Goal: Check status: Check status

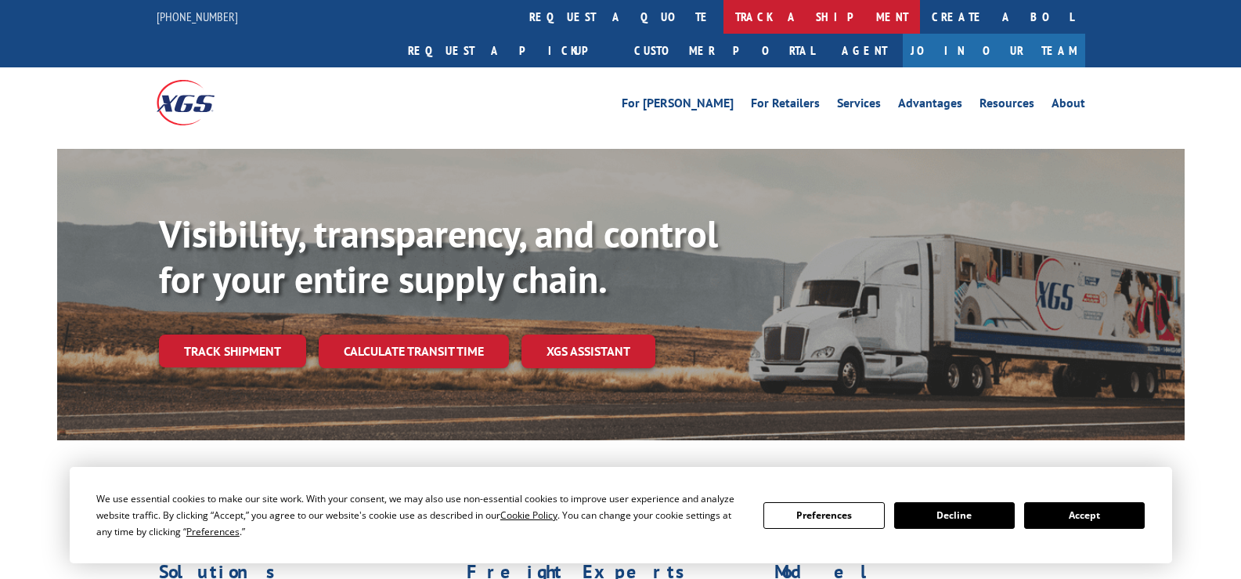
click at [723, 16] on link "track a shipment" at bounding box center [821, 17] width 196 height 34
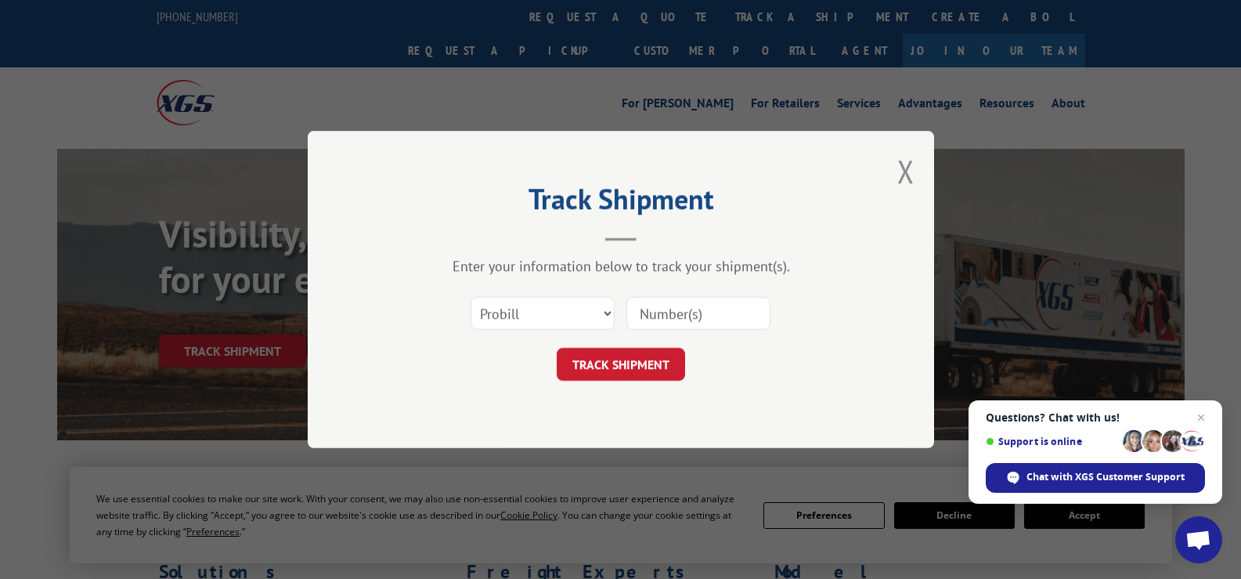
click at [698, 308] on input at bounding box center [698, 313] width 144 height 33
type input "31579898"
click at [658, 366] on button "TRACK SHIPMENT" at bounding box center [621, 364] width 128 height 33
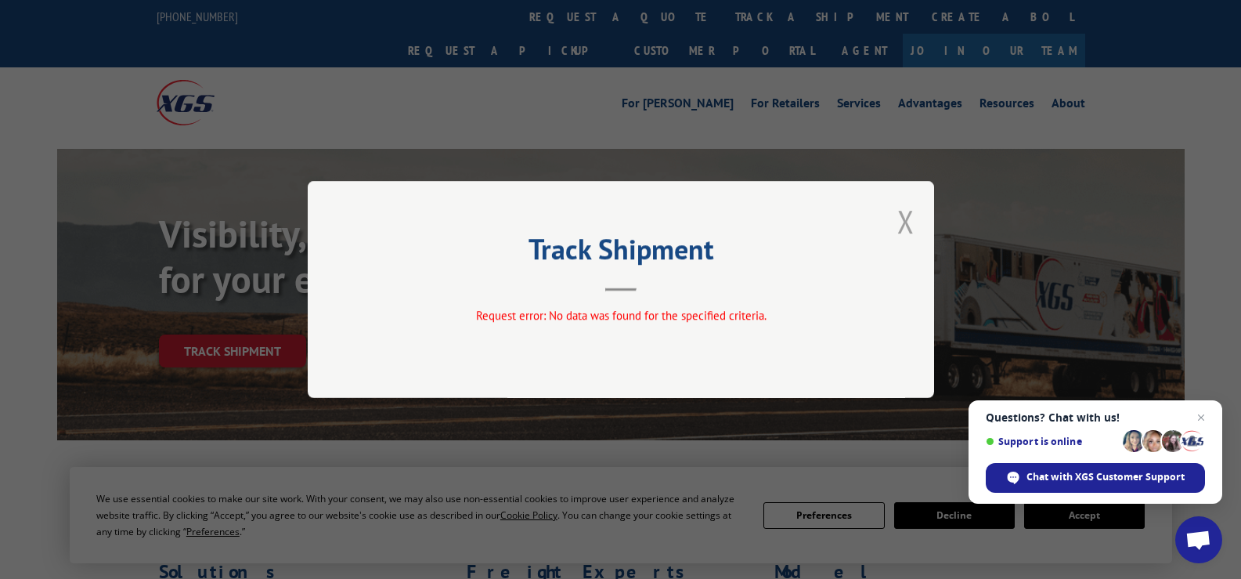
click at [907, 225] on button "Close modal" at bounding box center [905, 220] width 17 height 41
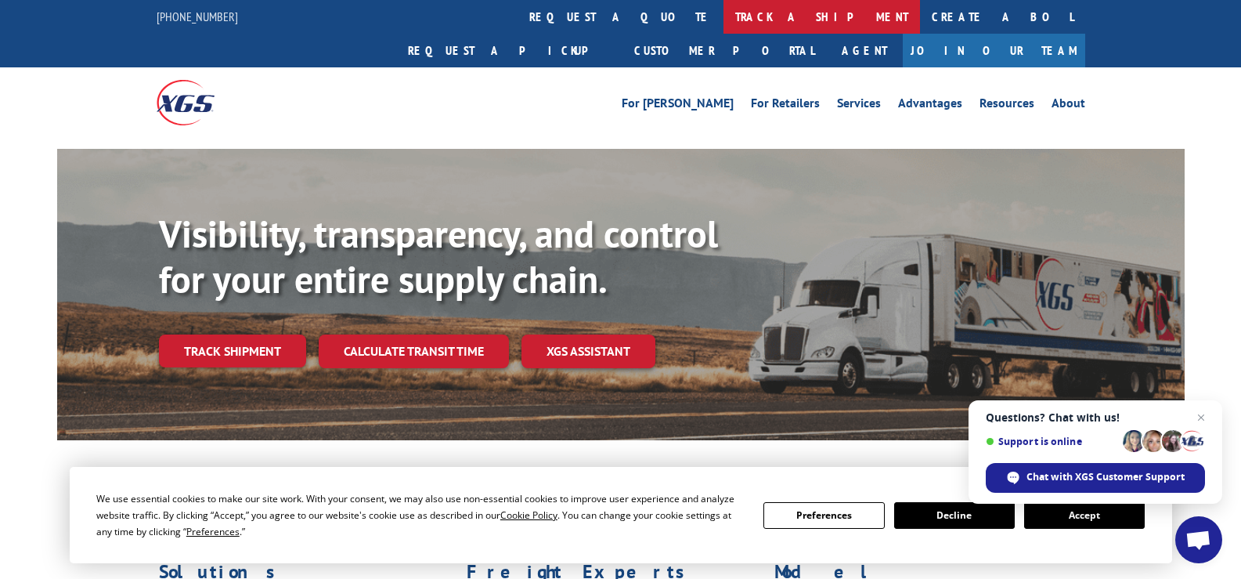
click at [723, 16] on link "track a shipment" at bounding box center [821, 17] width 196 height 34
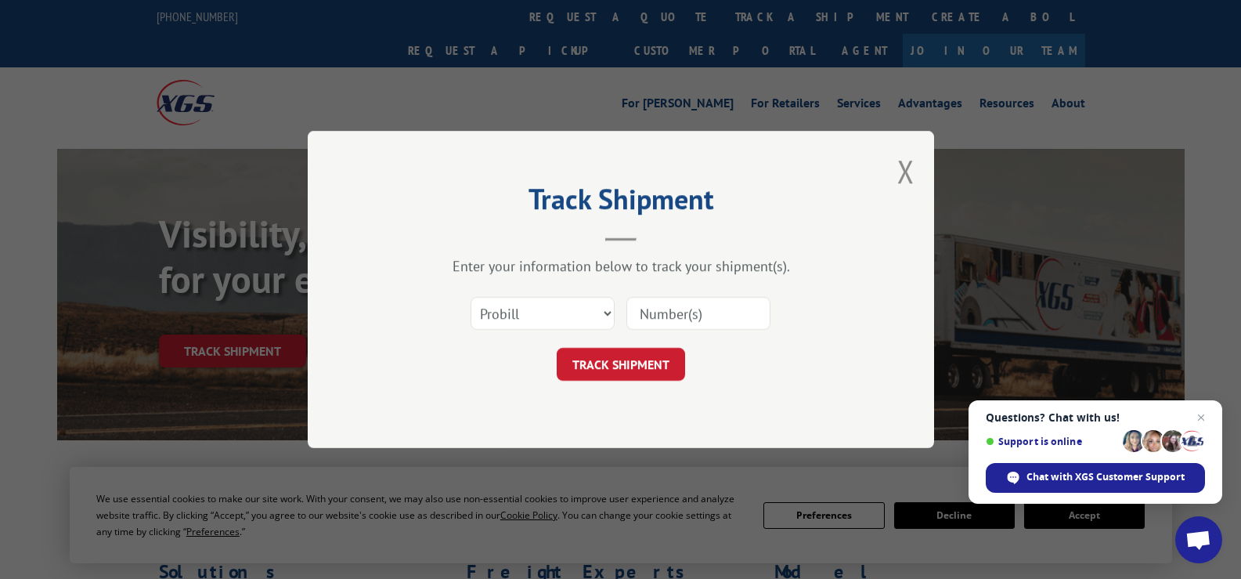
paste input "17672410"
type input "17672410"
click at [631, 366] on button "TRACK SHIPMENT" at bounding box center [621, 364] width 128 height 33
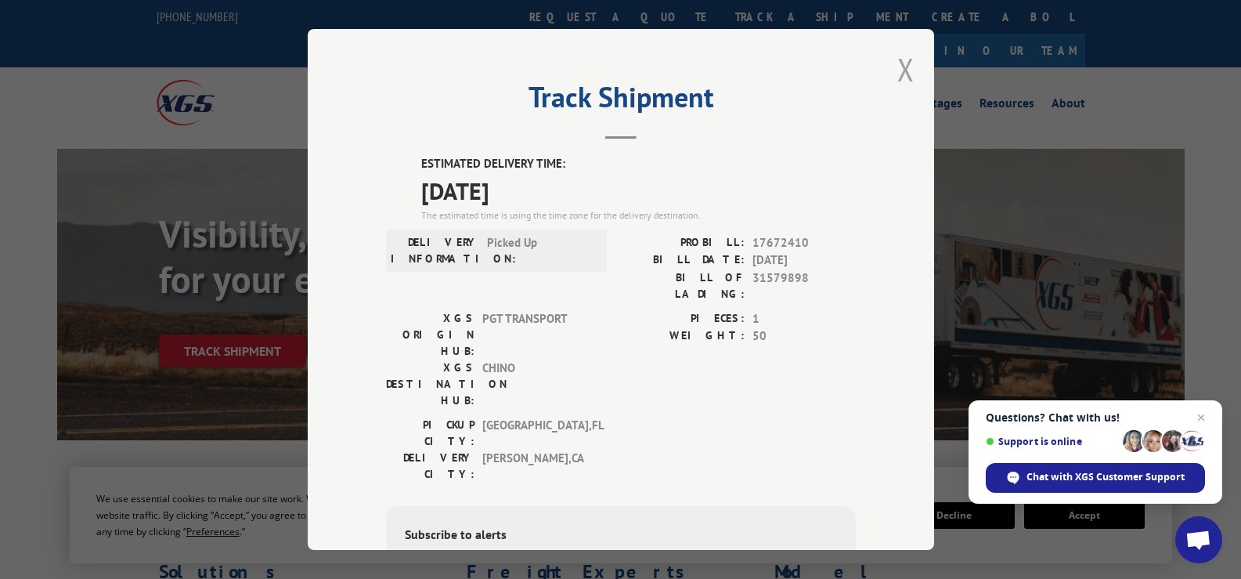
click at [897, 73] on button "Close modal" at bounding box center [905, 69] width 17 height 41
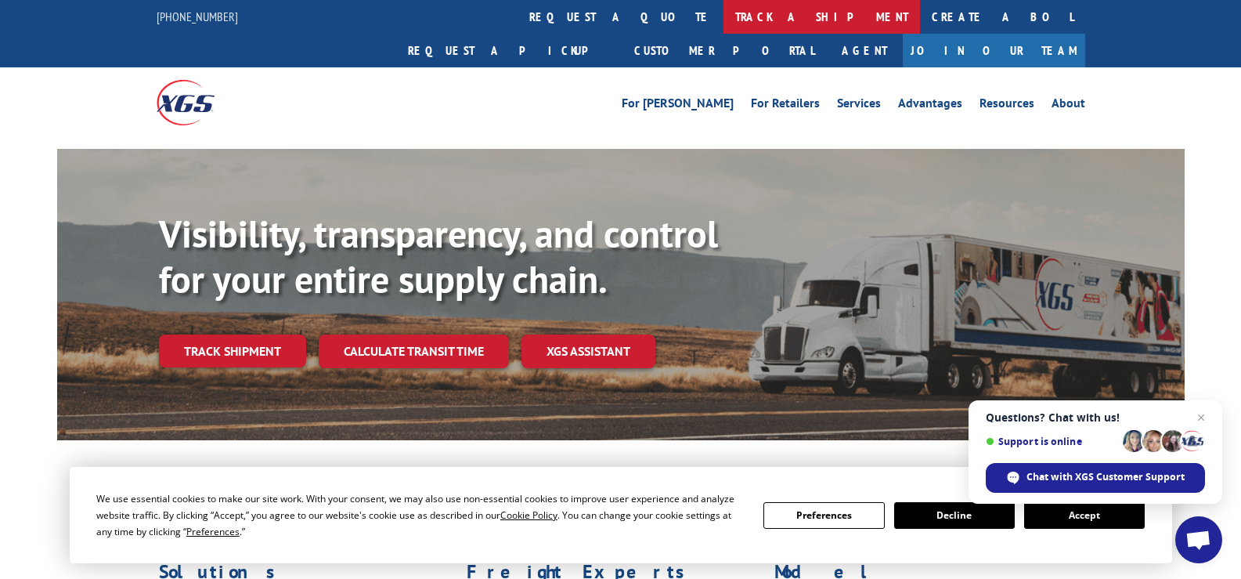
click at [723, 12] on link "track a shipment" at bounding box center [821, 17] width 196 height 34
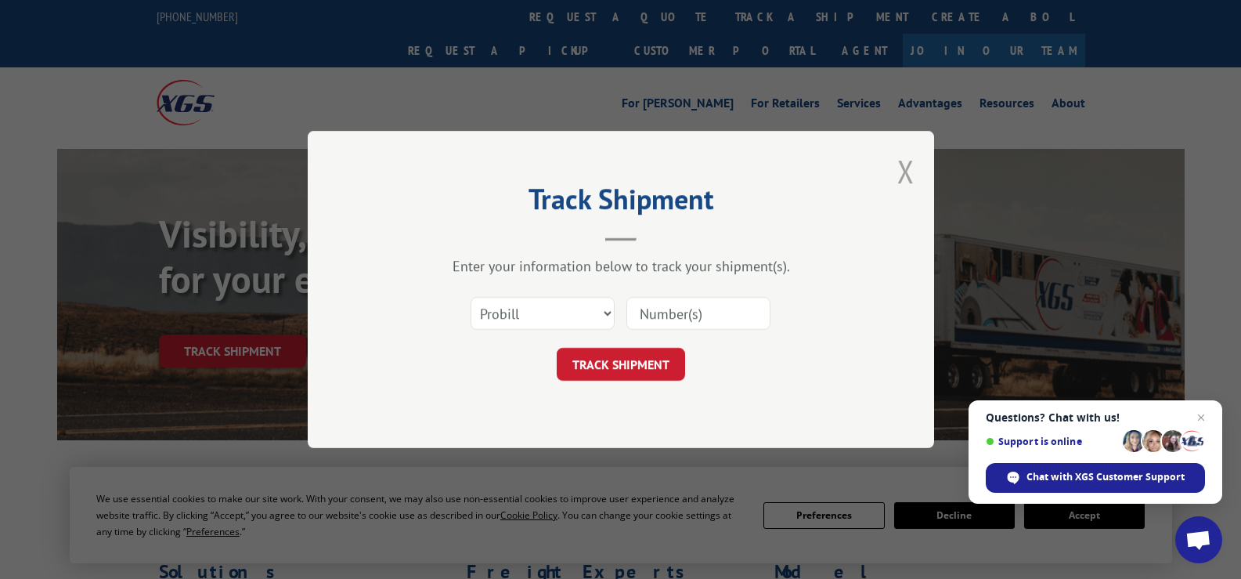
click at [910, 172] on button "Close modal" at bounding box center [905, 170] width 17 height 41
